Goal: Communication & Community: Share content

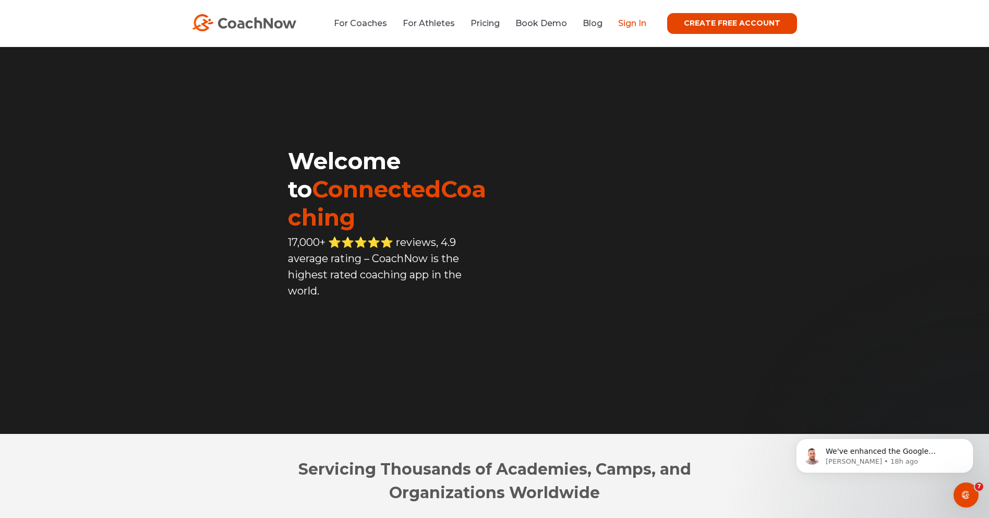
click at [631, 21] on link "Sign In" at bounding box center [632, 23] width 28 height 10
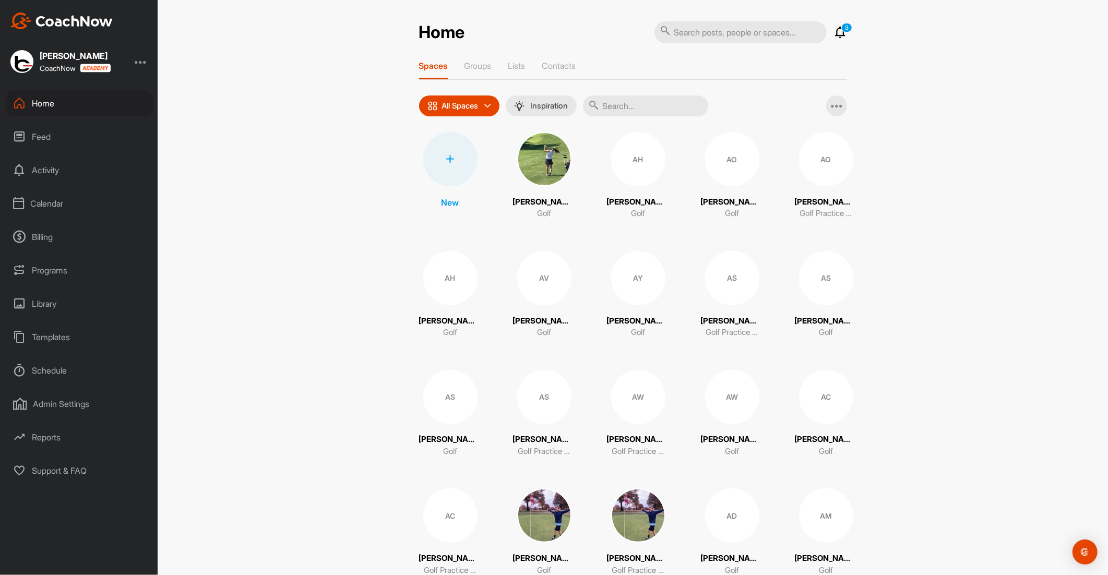
click at [669, 111] on input "text" at bounding box center [645, 105] width 125 height 21
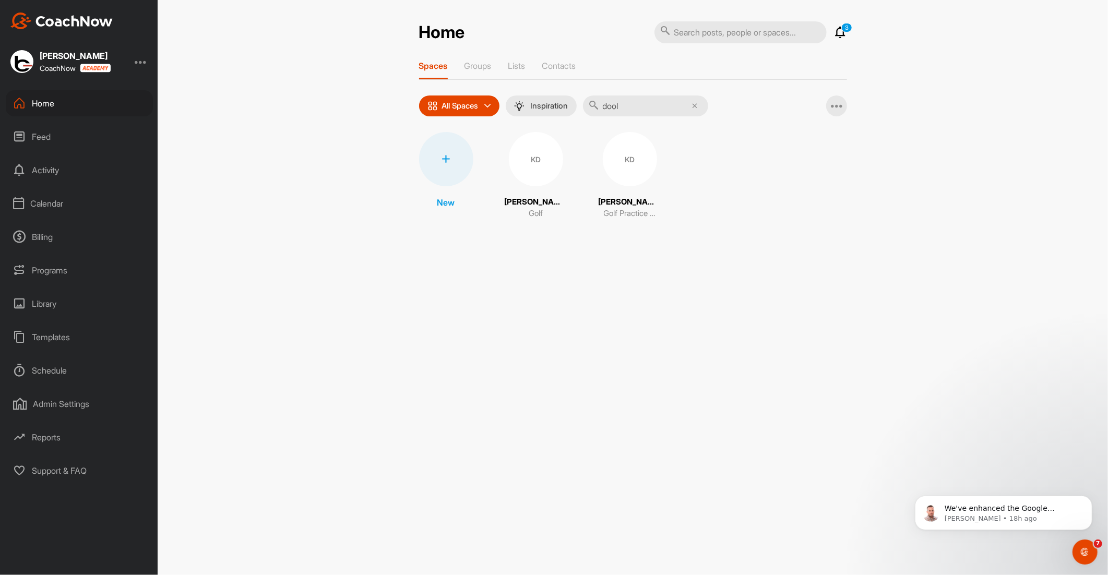
type input "dool"
click at [540, 157] on div "KD" at bounding box center [536, 159] width 54 height 54
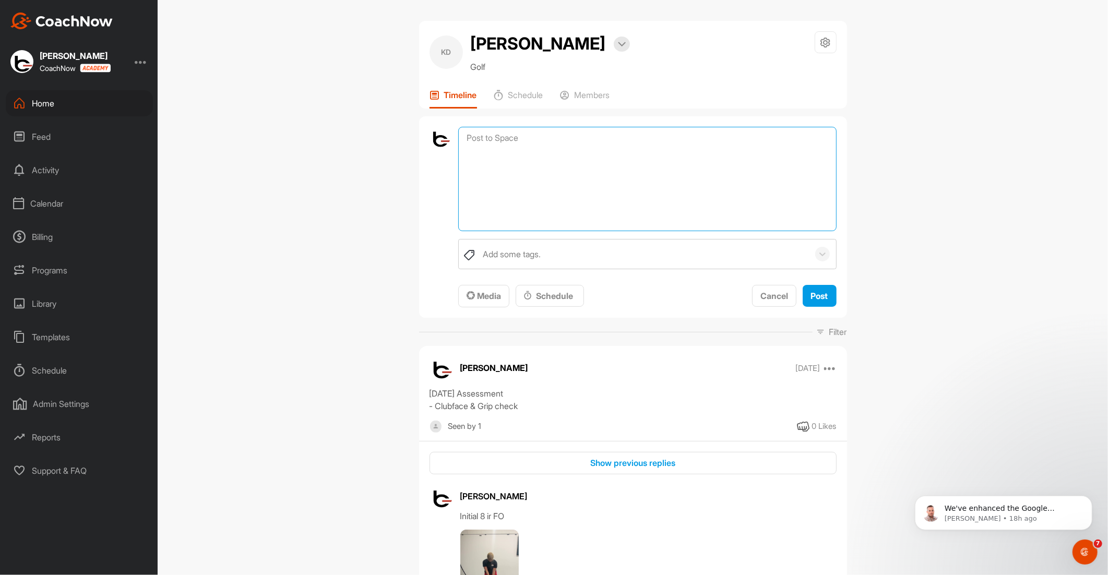
click at [538, 140] on textarea at bounding box center [647, 179] width 378 height 104
type textarea "Yardages (Avg Carry) Hybrid - 160 6 - 150 7 - 140 8 - 130 9 - 120 PW - 110 52* …"
click at [811, 294] on span "Post" at bounding box center [819, 296] width 17 height 10
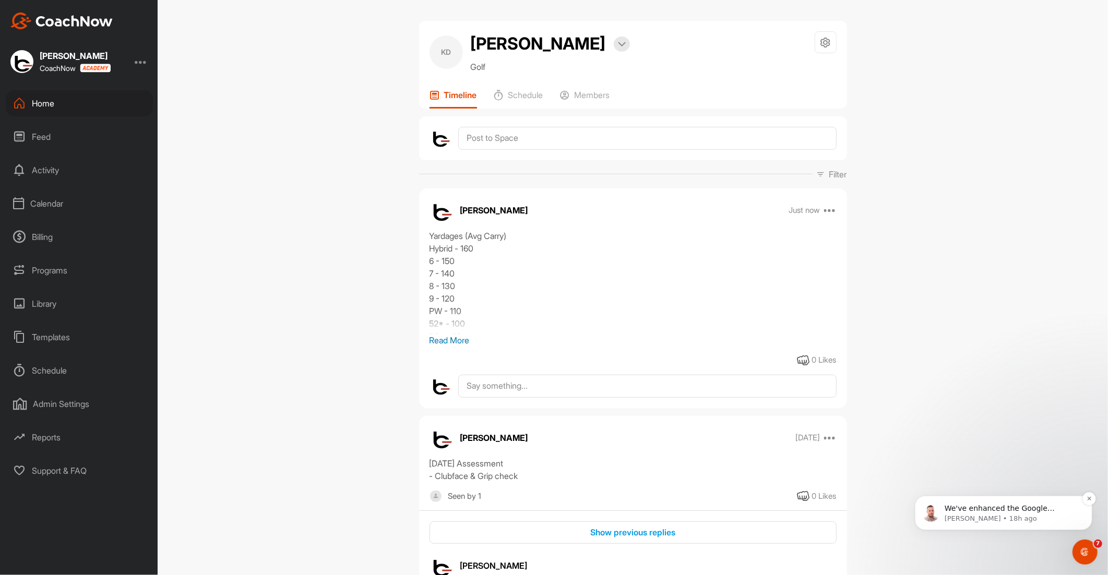
click at [978, 511] on span "We've enhanced the Google Calendar integration for a more seamless experience. …" at bounding box center [1009, 564] width 131 height 123
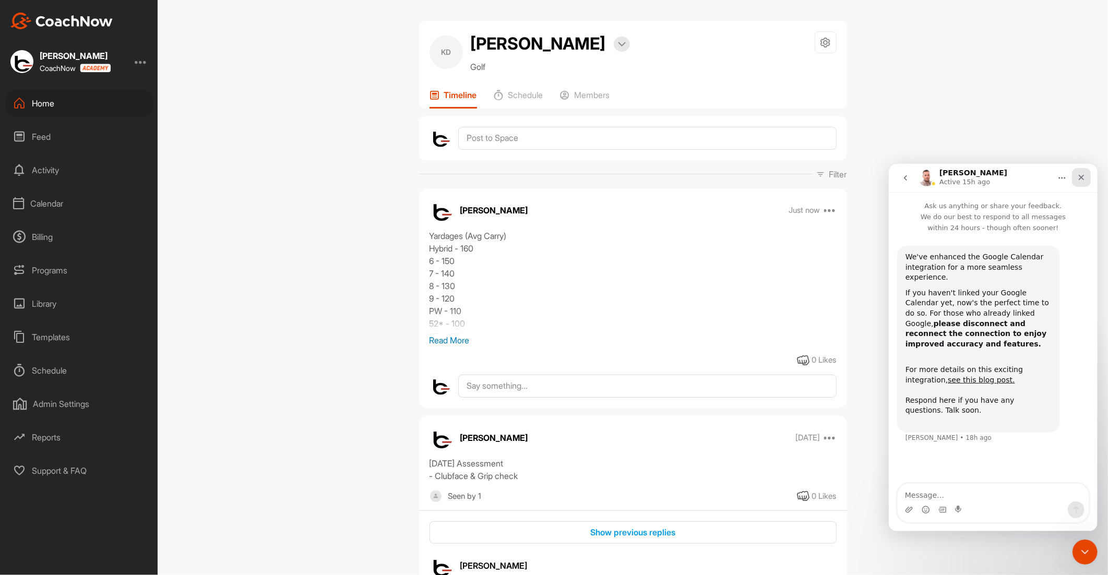
click at [1079, 175] on icon "Close" at bounding box center [1080, 177] width 8 height 8
